Goal: Task Accomplishment & Management: Manage account settings

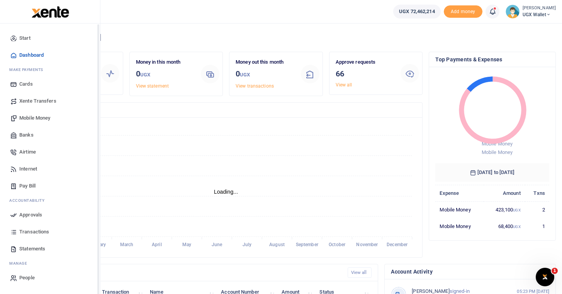
scroll to position [0, 0]
click at [35, 215] on span "Approvals" at bounding box center [30, 215] width 23 height 8
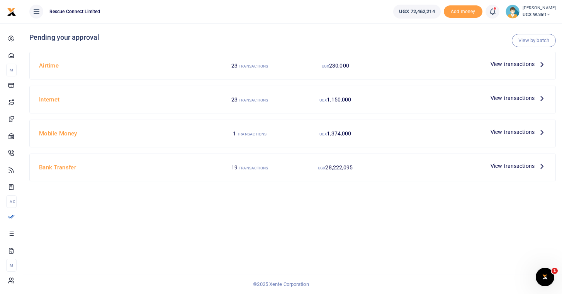
click at [538, 62] on icon at bounding box center [542, 64] width 9 height 9
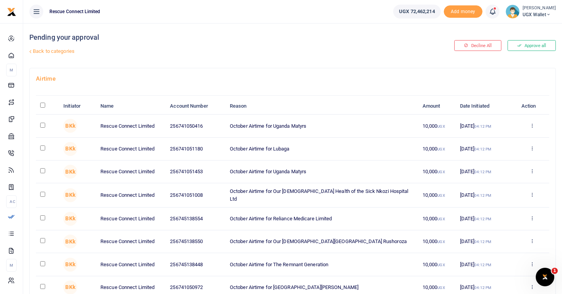
click at [42, 106] on input "\a \a : activate to sort column descending" at bounding box center [42, 105] width 5 height 5
checkbox input "true"
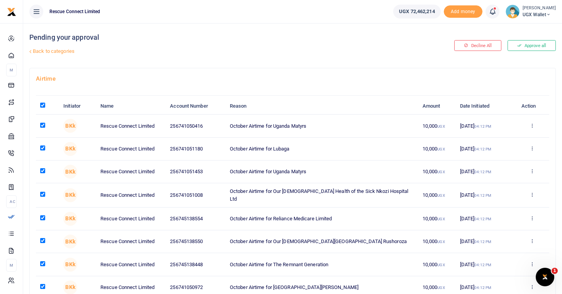
checkbox input "true"
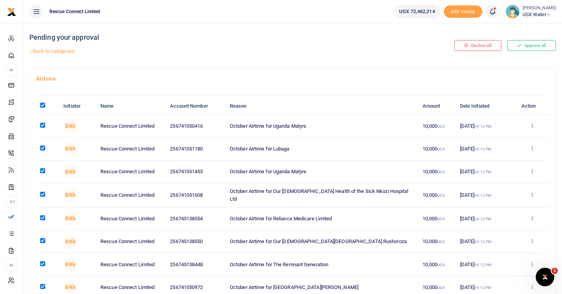
checkbox input "true"
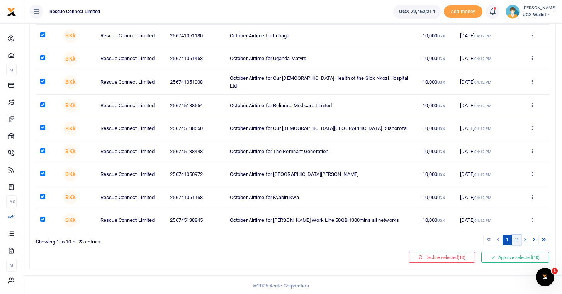
click at [517, 240] on link "2" at bounding box center [516, 240] width 9 height 10
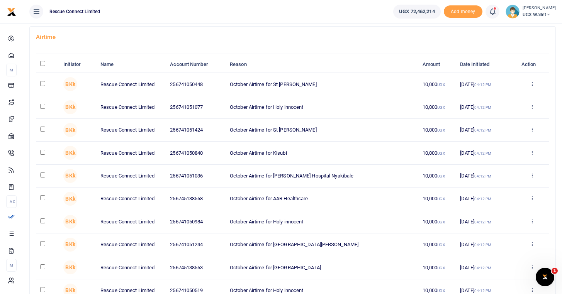
scroll to position [42, 0]
click at [43, 63] on input "\a \a : activate to sort column descending" at bounding box center [42, 63] width 5 height 5
checkbox input "true"
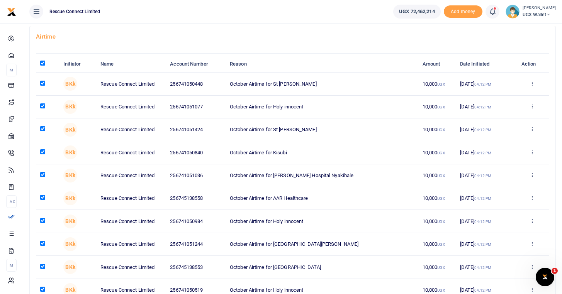
checkbox input "true"
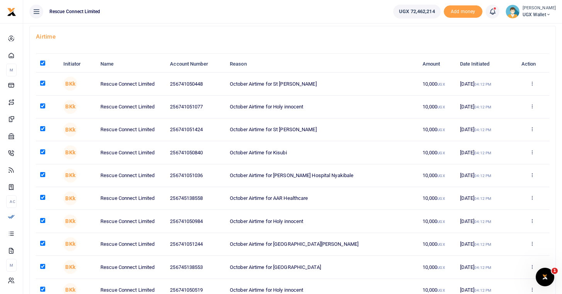
checkbox input "true"
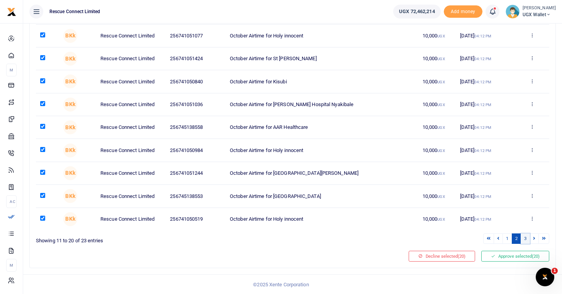
click at [526, 241] on link "3" at bounding box center [525, 239] width 9 height 10
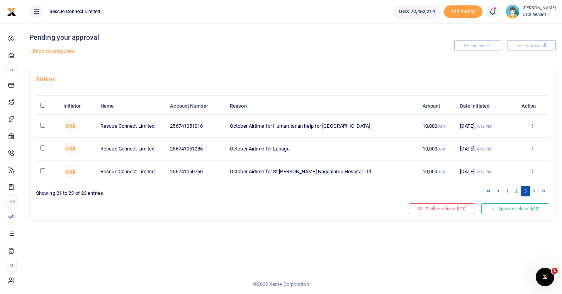
scroll to position [0, 0]
click at [41, 107] on input "\a \a : activate to sort column descending" at bounding box center [42, 105] width 5 height 5
checkbox input "true"
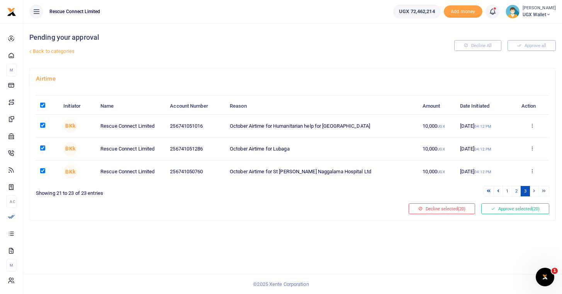
checkbox input "true"
click at [507, 209] on button "Approve selected (23)" at bounding box center [516, 209] width 68 height 11
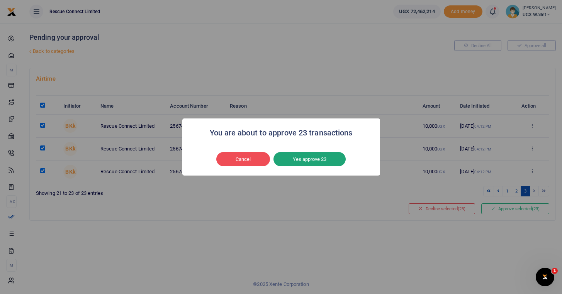
click at [315, 162] on button "Yes approve 23" at bounding box center [310, 159] width 72 height 15
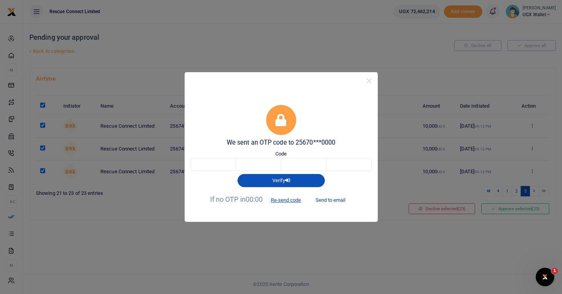
click at [331, 199] on button "Send to email" at bounding box center [330, 200] width 43 height 13
click at [221, 160] on body "Start Dashboard M ake Payments Cards Xente Transfers Mobile Money Banks Airtime…" at bounding box center [281, 147] width 562 height 294
type input "6"
type input "1"
type input "9"
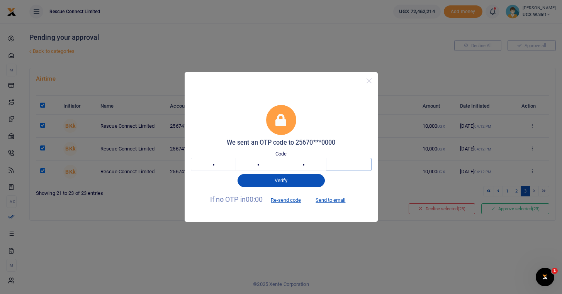
type input "4"
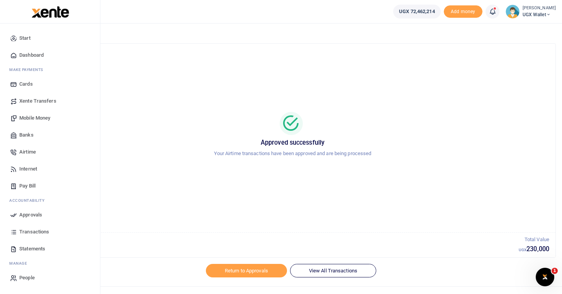
click at [34, 215] on span "Approvals" at bounding box center [30, 215] width 23 height 8
click at [30, 214] on span "Approvals" at bounding box center [30, 215] width 23 height 8
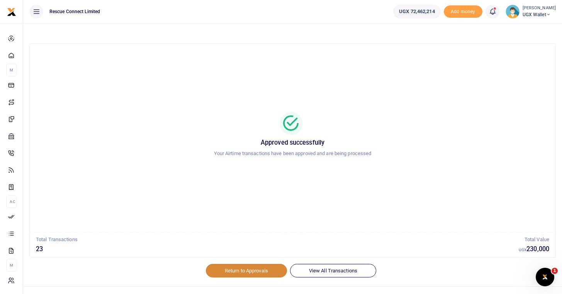
click at [246, 273] on link "Return to Approvals" at bounding box center [246, 270] width 81 height 13
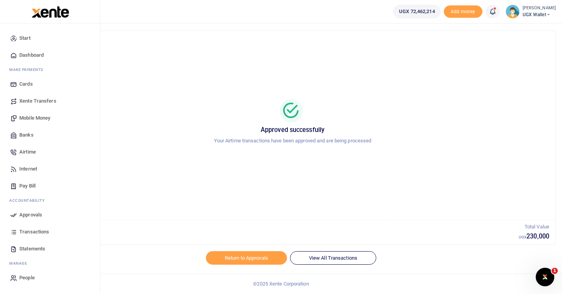
click at [28, 215] on span "Approvals" at bounding box center [30, 215] width 23 height 8
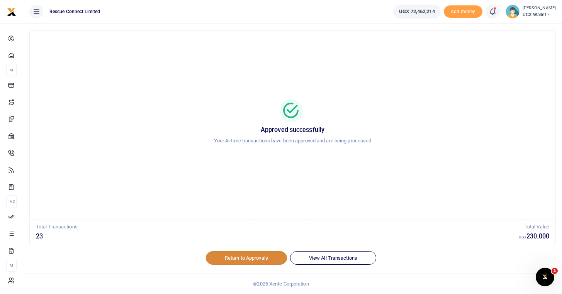
click at [245, 259] on link "Return to Approvals" at bounding box center [246, 258] width 81 height 13
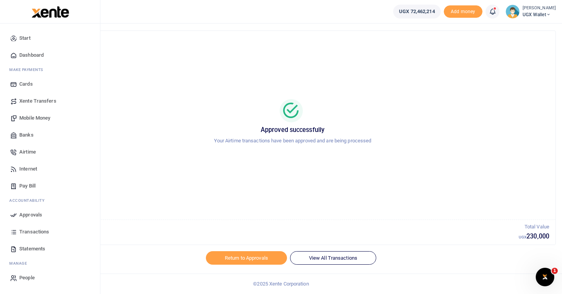
click at [25, 55] on span "Dashboard" at bounding box center [31, 55] width 24 height 8
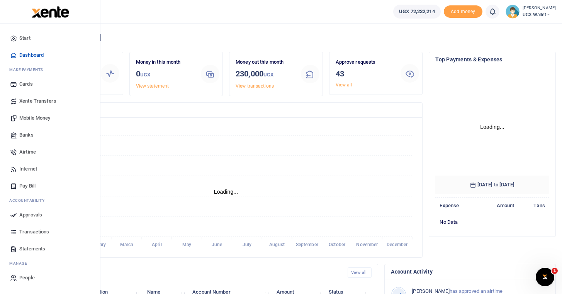
click at [26, 216] on span "Approvals" at bounding box center [30, 215] width 23 height 8
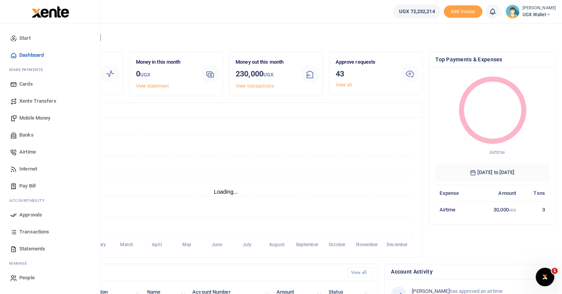
scroll to position [0, 0]
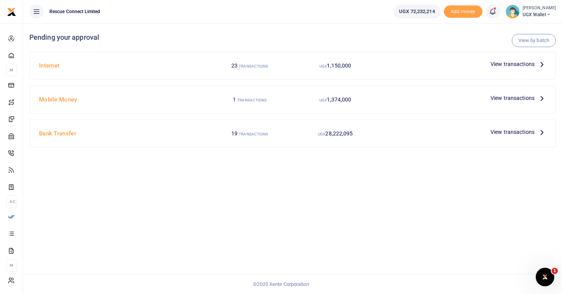
click at [532, 63] on span "View transactions" at bounding box center [513, 64] width 44 height 9
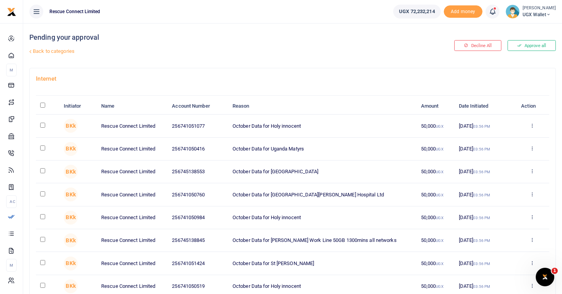
click at [43, 105] on input "\a \a : activate to sort column descending" at bounding box center [42, 105] width 5 height 5
checkbox input "true"
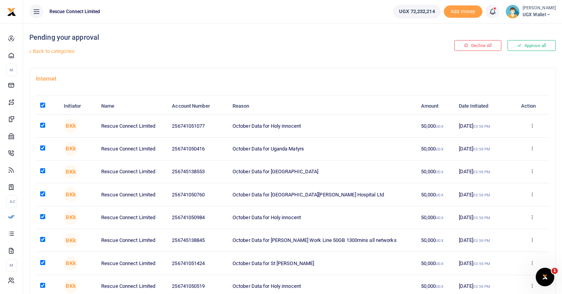
checkbox input "true"
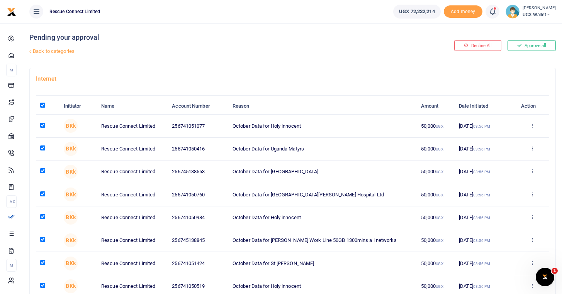
checkbox input "true"
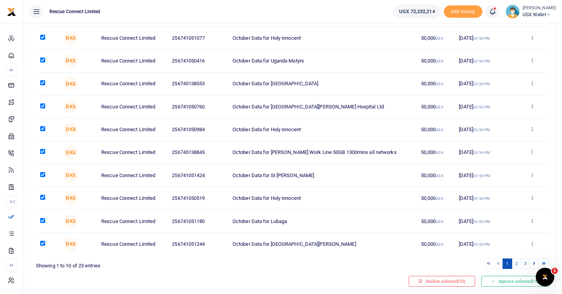
scroll to position [113, 0]
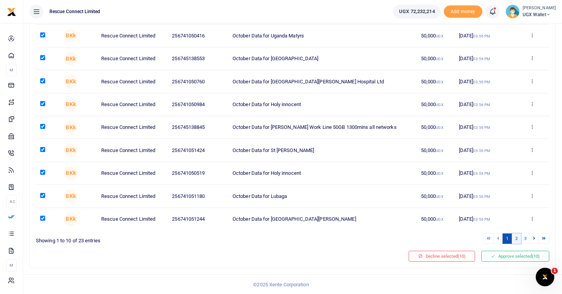
click at [517, 241] on link "2" at bounding box center [516, 239] width 9 height 10
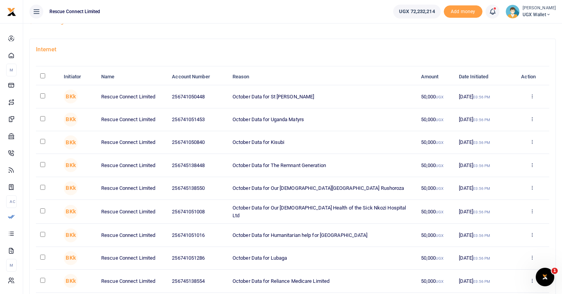
scroll to position [21, 0]
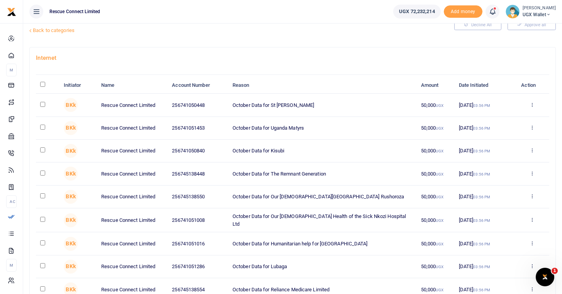
click at [44, 86] on input "\a \a : activate to sort column descending" at bounding box center [42, 84] width 5 height 5
checkbox input "true"
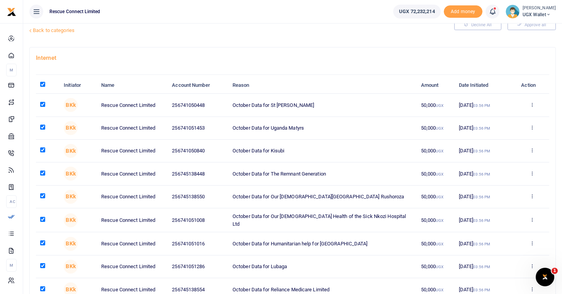
checkbox input "true"
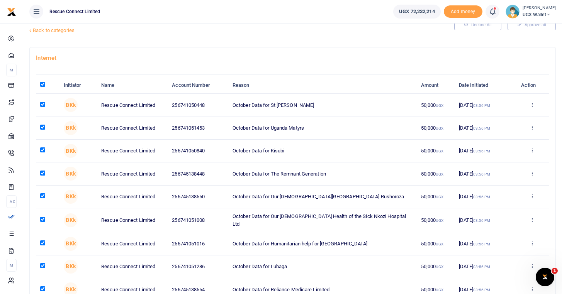
checkbox input "true"
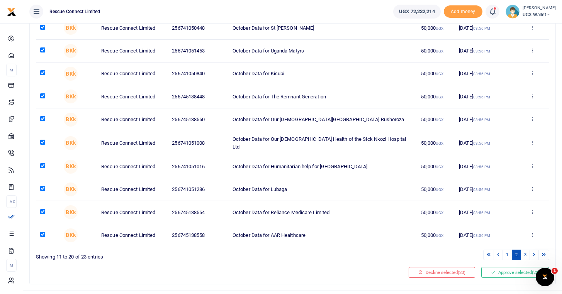
scroll to position [113, 0]
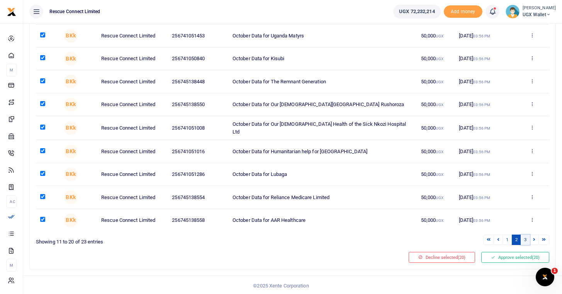
click at [526, 241] on link "3" at bounding box center [525, 240] width 9 height 10
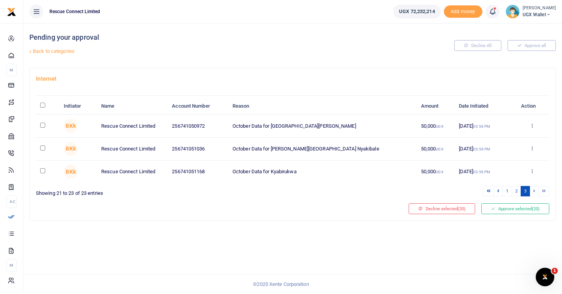
click at [40, 105] on input "\a \a : activate to sort column descending" at bounding box center [42, 105] width 5 height 5
checkbox input "true"
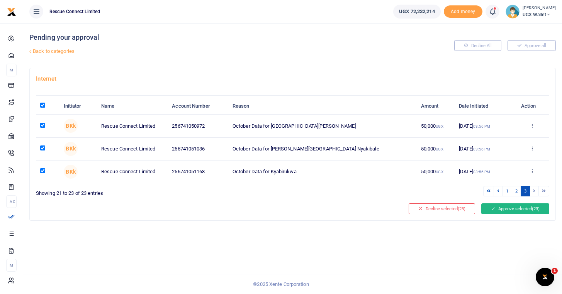
click at [512, 211] on button "Approve selected (23)" at bounding box center [516, 209] width 68 height 11
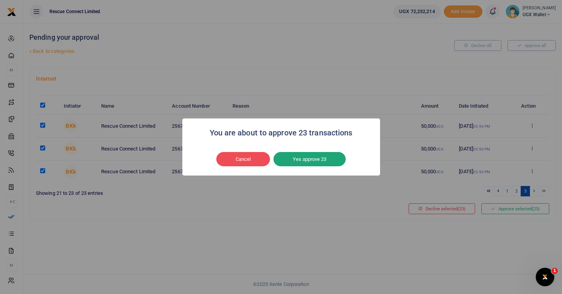
click at [328, 156] on button "Yes approve 23" at bounding box center [310, 159] width 72 height 15
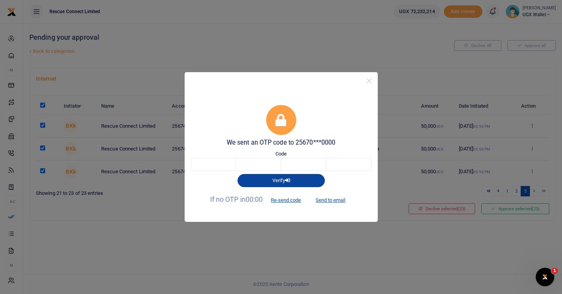
click at [273, 180] on button "Verify" at bounding box center [281, 180] width 87 height 13
click at [332, 198] on button "Send to email" at bounding box center [330, 200] width 43 height 13
click at [214, 160] on input "text" at bounding box center [213, 164] width 45 height 13
type input "1"
type input "6"
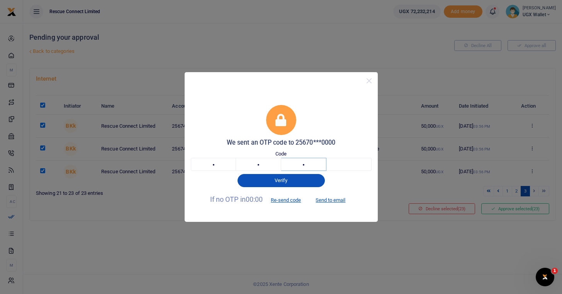
type input "1"
type input "7"
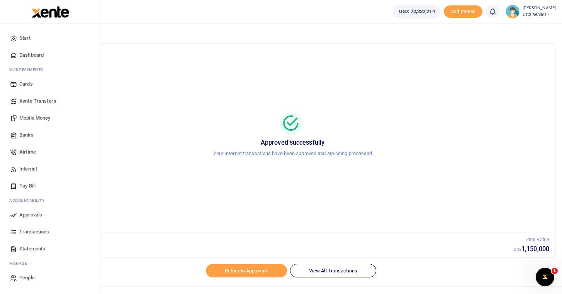
click at [27, 217] on span "Approvals" at bounding box center [30, 215] width 23 height 8
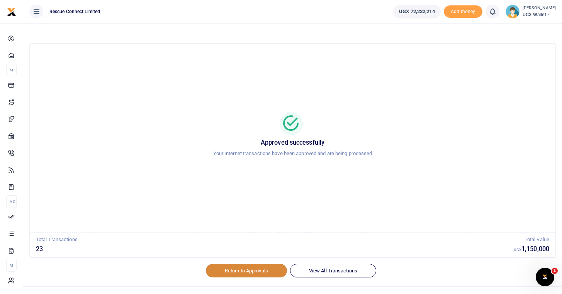
click at [235, 267] on link "Return to Approvals" at bounding box center [246, 270] width 81 height 13
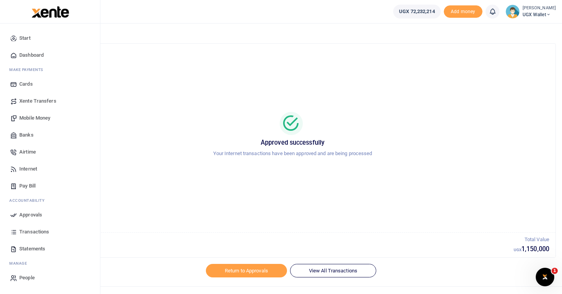
click at [29, 55] on span "Dashboard" at bounding box center [31, 55] width 24 height 8
click at [29, 215] on span "Approvals" at bounding box center [30, 215] width 23 height 8
click at [26, 54] on span "Dashboard" at bounding box center [31, 55] width 24 height 8
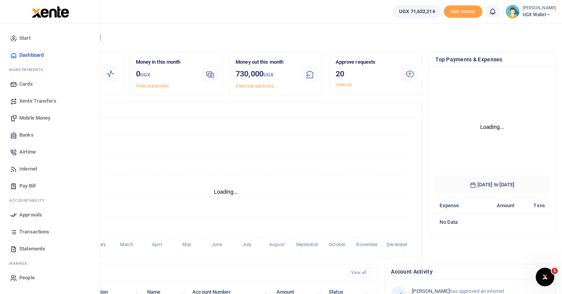
click at [27, 216] on span "Approvals" at bounding box center [30, 215] width 23 height 8
click at [26, 215] on span "Approvals" at bounding box center [30, 215] width 23 height 8
click at [26, 56] on span "Dashboard" at bounding box center [31, 55] width 24 height 8
click at [31, 217] on span "Approvals" at bounding box center [30, 215] width 23 height 8
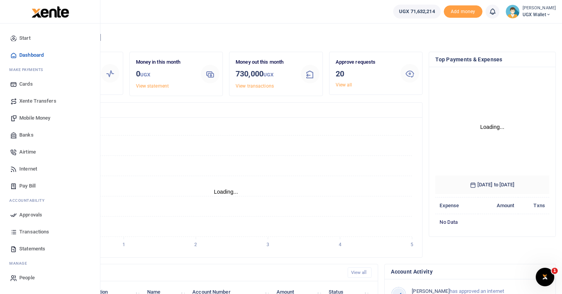
click at [27, 213] on span "Approvals" at bounding box center [30, 215] width 23 height 8
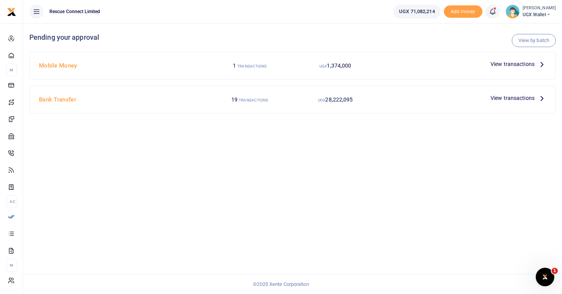
click at [507, 63] on span "View transactions" at bounding box center [513, 64] width 44 height 9
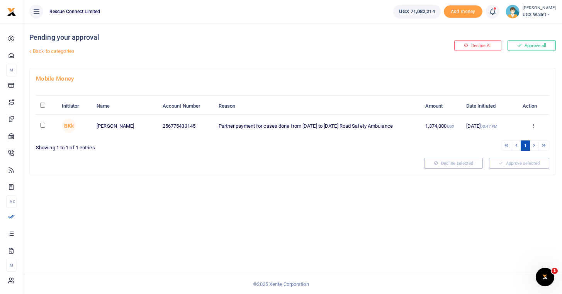
click at [45, 108] on th "\a \a : activate to sort column descending" at bounding box center [47, 106] width 22 height 17
click at [44, 107] on input "\a \a : activate to sort column descending" at bounding box center [42, 105] width 5 height 5
checkbox input "true"
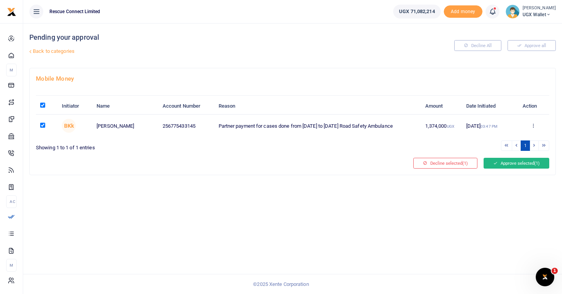
click at [503, 165] on button "Approve selected (1)" at bounding box center [517, 163] width 66 height 11
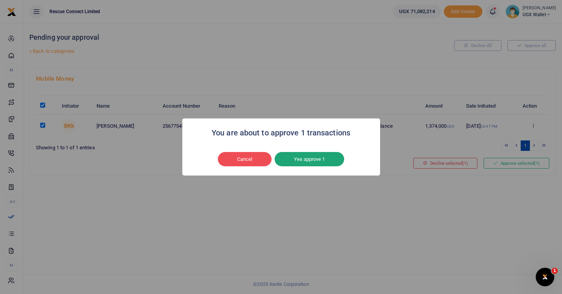
click at [312, 158] on button "Yes approve 1" at bounding box center [310, 159] width 70 height 15
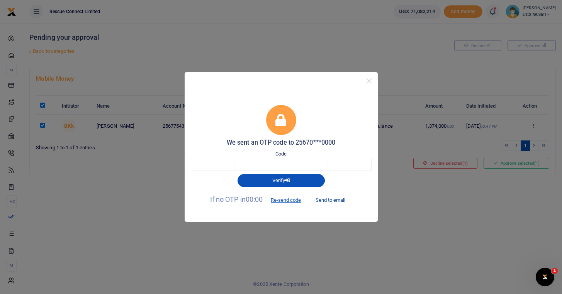
click at [334, 199] on button "Send to email" at bounding box center [330, 200] width 43 height 13
click at [215, 167] on input "text" at bounding box center [213, 164] width 45 height 13
type input "6"
type input "9"
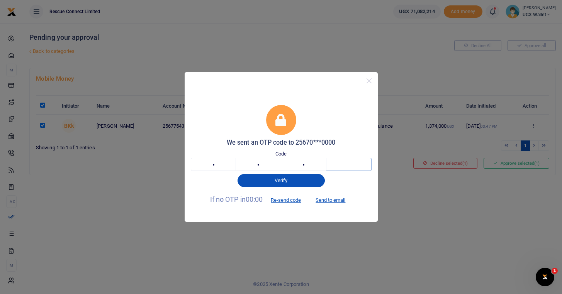
type input "6"
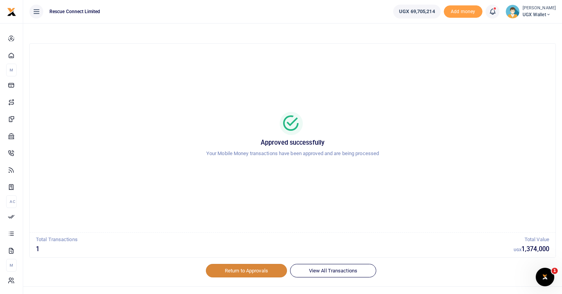
click at [232, 272] on link "Return to Approvals" at bounding box center [246, 270] width 81 height 13
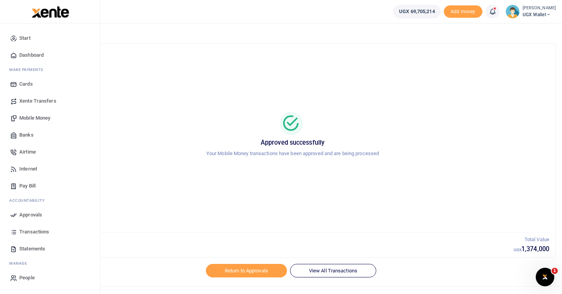
click at [32, 213] on span "Approvals" at bounding box center [30, 215] width 23 height 8
click at [30, 216] on span "Approvals" at bounding box center [30, 215] width 23 height 8
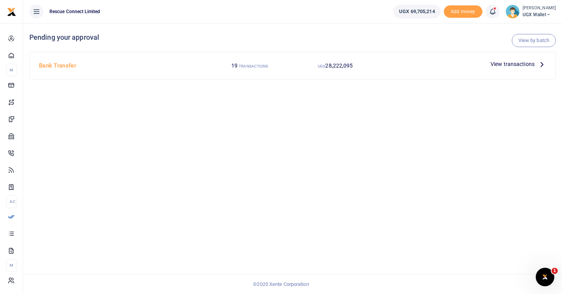
click at [506, 63] on span "View transactions" at bounding box center [513, 64] width 44 height 9
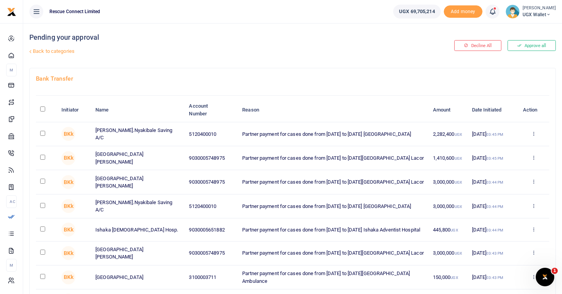
click at [43, 111] on input "\a \a : activate to sort column descending" at bounding box center [42, 109] width 5 height 5
checkbox input "true"
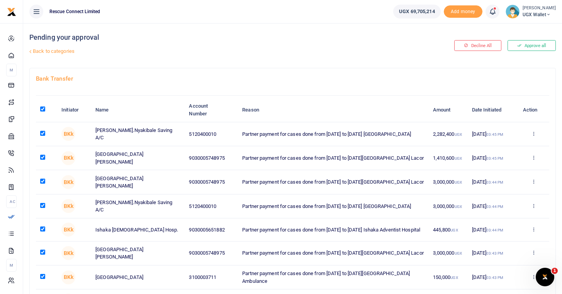
checkbox input "true"
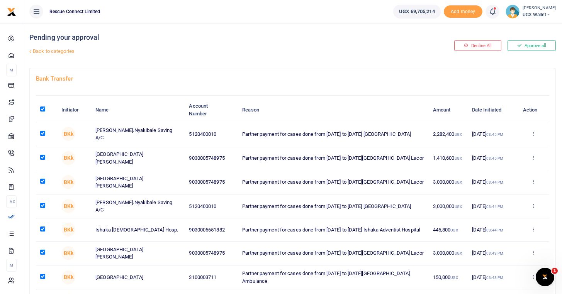
checkbox input "true"
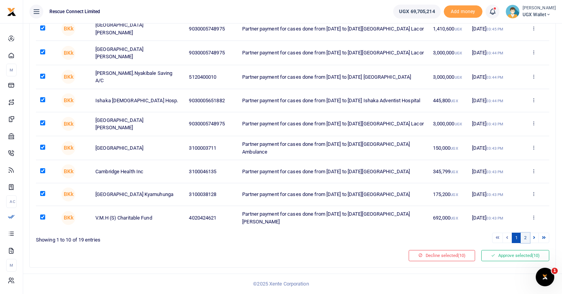
click at [524, 239] on link "2" at bounding box center [525, 238] width 9 height 10
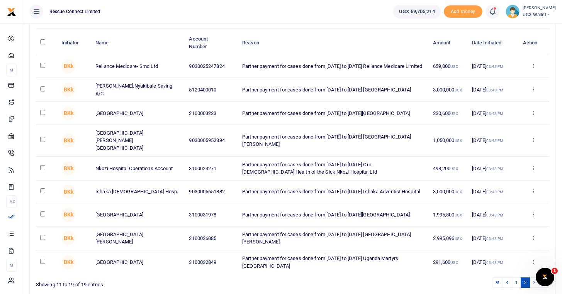
scroll to position [54, 0]
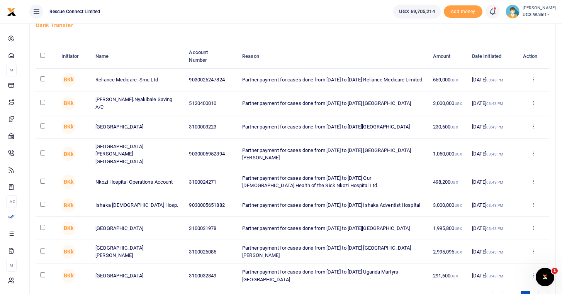
click at [41, 54] on input "\a \a : activate to sort column descending" at bounding box center [42, 55] width 5 height 5
checkbox input "true"
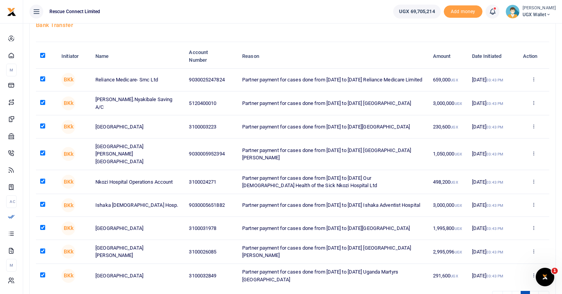
checkbox input "true"
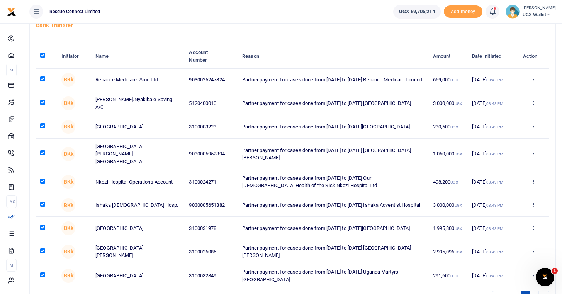
checkbox input "true"
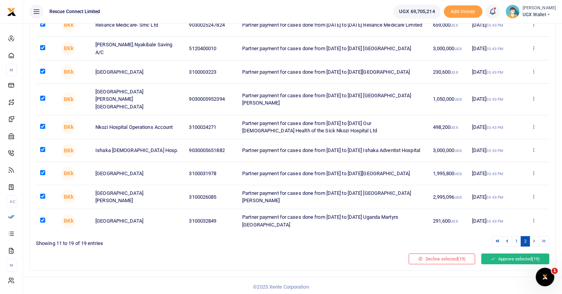
click at [496, 256] on button "Approve selected (19)" at bounding box center [516, 259] width 68 height 11
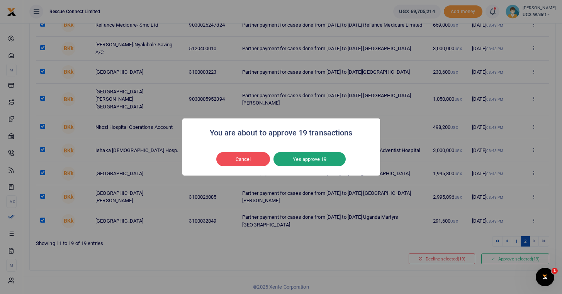
click at [314, 163] on button "Yes approve 19" at bounding box center [310, 159] width 72 height 15
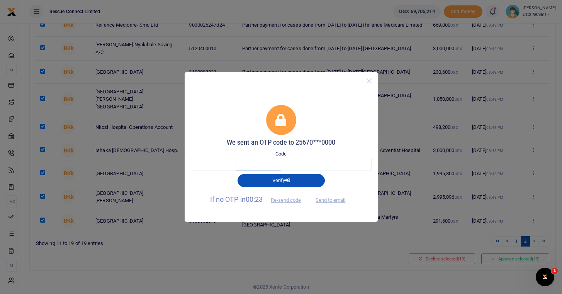
click at [247, 169] on input "text" at bounding box center [258, 164] width 45 height 13
click at [370, 235] on div "We sent an OTP code to 25670***0000 Code Verify If no OTP in 00:21 Re-send code…" at bounding box center [281, 147] width 562 height 294
click at [332, 202] on button "Send to email" at bounding box center [330, 200] width 43 height 13
click at [208, 167] on input "text" at bounding box center [213, 164] width 45 height 13
type input "1"
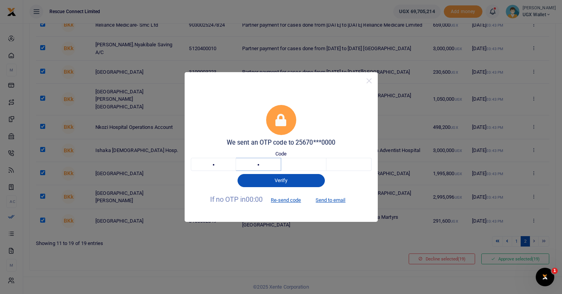
type input "6"
type input "0"
type input "9"
